Goal: Check status: Check status

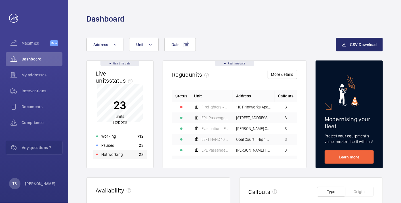
click at [131, 155] on div "Not working 23" at bounding box center [120, 154] width 54 height 9
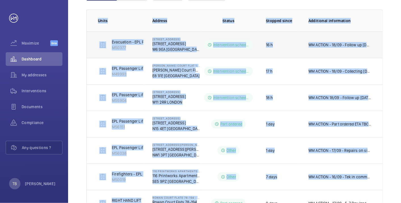
scroll to position [203, 0]
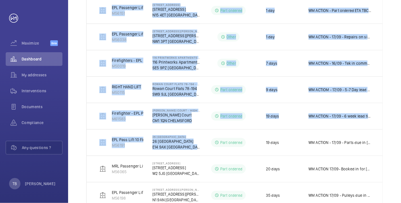
drag, startPoint x: 95, startPoint y: 107, endPoint x: 215, endPoint y: 133, distance: 122.9
click at [215, 133] on table "Units Address Status Stopped since Additional information Evacuation - EPL Pass…" at bounding box center [234, 65] width 296 height 339
click at [79, 78] on div "Shutdown Breakdown Address Unit 1 – 12 of 12 Units Address Status Stopped since…" at bounding box center [234, 54] width 333 height 389
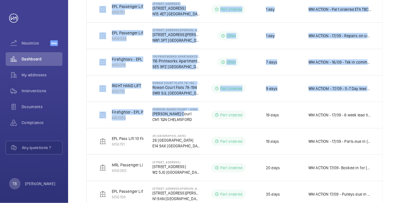
scroll to position [246, 0]
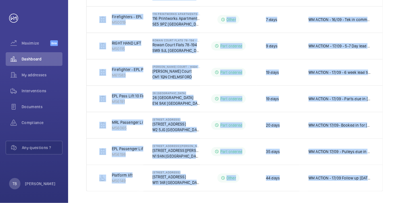
drag, startPoint x: 97, startPoint y: 73, endPoint x: 399, endPoint y: 187, distance: 322.5
click at [399, 187] on div "Shutdown Breakdown Address Unit 1 – 12 of 12 Units Address Status Stopped since…" at bounding box center [234, 10] width 333 height 389
copy tbody "Evacuation - EPL Passenger Lift No 1 M50377 1-3 [GEOGRAPHIC_DATA] [STREET_ADDRE…"
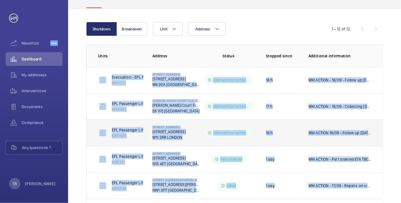
scroll to position [53, 0]
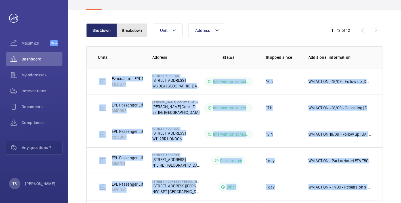
click at [132, 32] on button "Breakdown" at bounding box center [132, 31] width 31 height 14
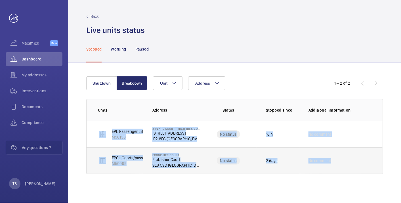
drag, startPoint x: 95, startPoint y: 133, endPoint x: 382, endPoint y: 168, distance: 289.6
click at [0, 0] on tbody "EPL Passenger Lift No 1 M56138 3 Pearl Court - High Risk Building [STREET_ADDRE…" at bounding box center [0, 0] width 0 height 0
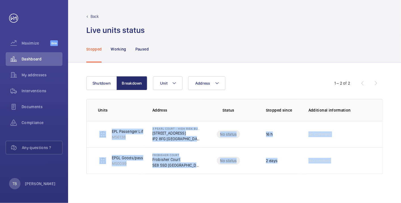
copy tbody "EPL Passenger Lift No 1 M56138 3 Pearl Court - High Risk Building [STREET_ADDRE…"
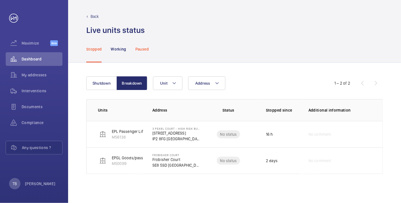
click at [144, 51] on p "Paused" at bounding box center [141, 49] width 13 height 6
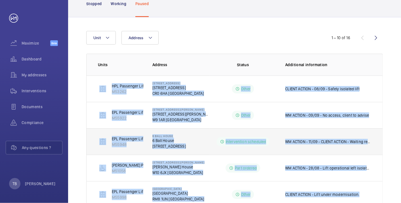
scroll to position [194, 0]
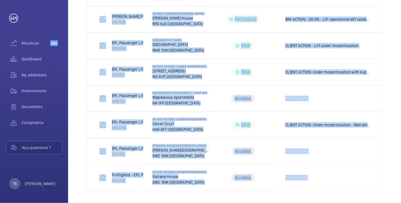
drag, startPoint x: 93, startPoint y: 85, endPoint x: 342, endPoint y: 190, distance: 269.7
click at [342, 190] on div "Address Unit 1 – 10 of 16 Units Address Status Additional information HPL Passe…" at bounding box center [234, 37] width 333 height 336
copy tbody "HPL Passenger Lift M53262 [STREET_ADDRESS][GEOGRAPHIC_DATA][STREET_ADDRESS] Oth…"
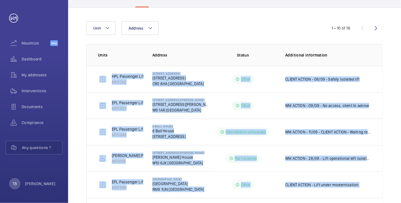
scroll to position [0, 0]
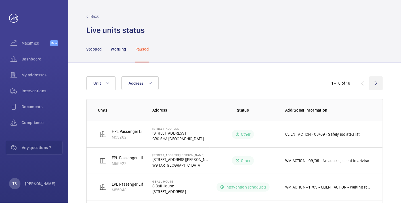
click at [379, 82] on wm-front-icon-button at bounding box center [376, 83] width 14 height 14
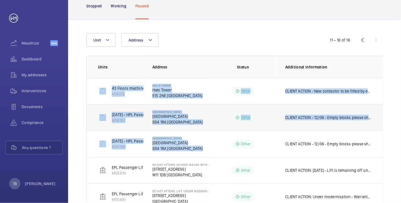
scroll to position [89, 0]
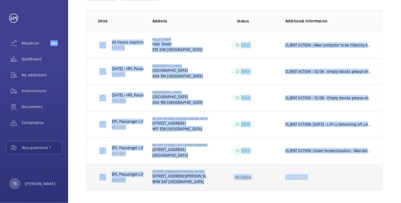
drag, startPoint x: 91, startPoint y: 82, endPoint x: 354, endPoint y: 180, distance: 280.4
click at [0, 0] on tbody "43 Floors machine room less. Left hand fire fighter M10012 [GEOGRAPHIC_DATA] LO…" at bounding box center [0, 0] width 0 height 0
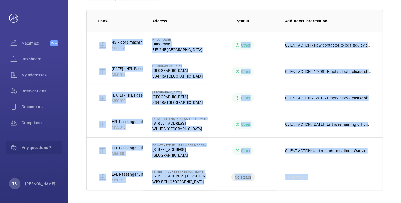
copy tbody "43 Floors machine room less. Left hand fire fighter M10012 [GEOGRAPHIC_DATA] LO…"
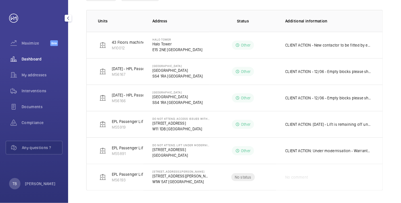
click at [52, 60] on span "Dashboard" at bounding box center [42, 59] width 41 height 6
